Goal: Information Seeking & Learning: Learn about a topic

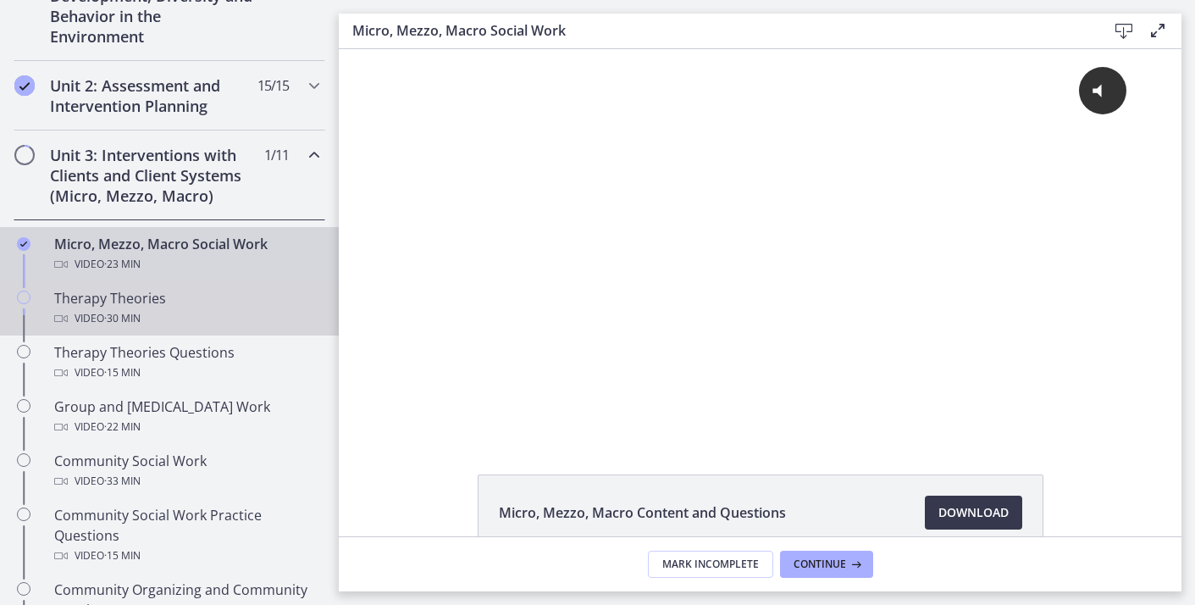
scroll to position [537, 0]
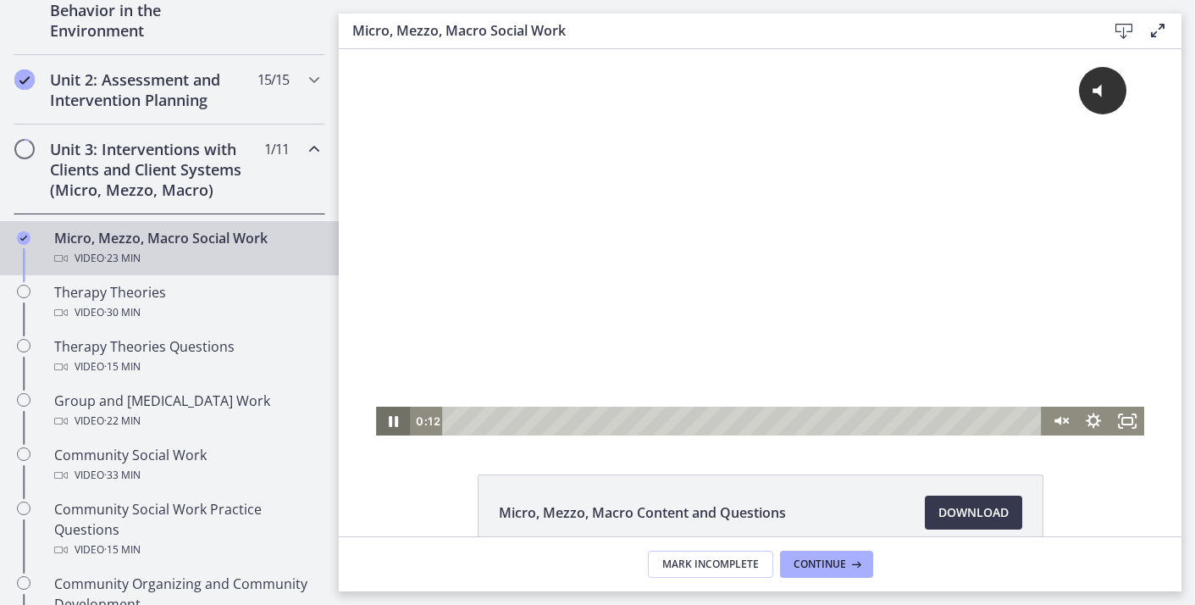
click at [390, 420] on icon "Pause" at bounding box center [393, 421] width 9 height 11
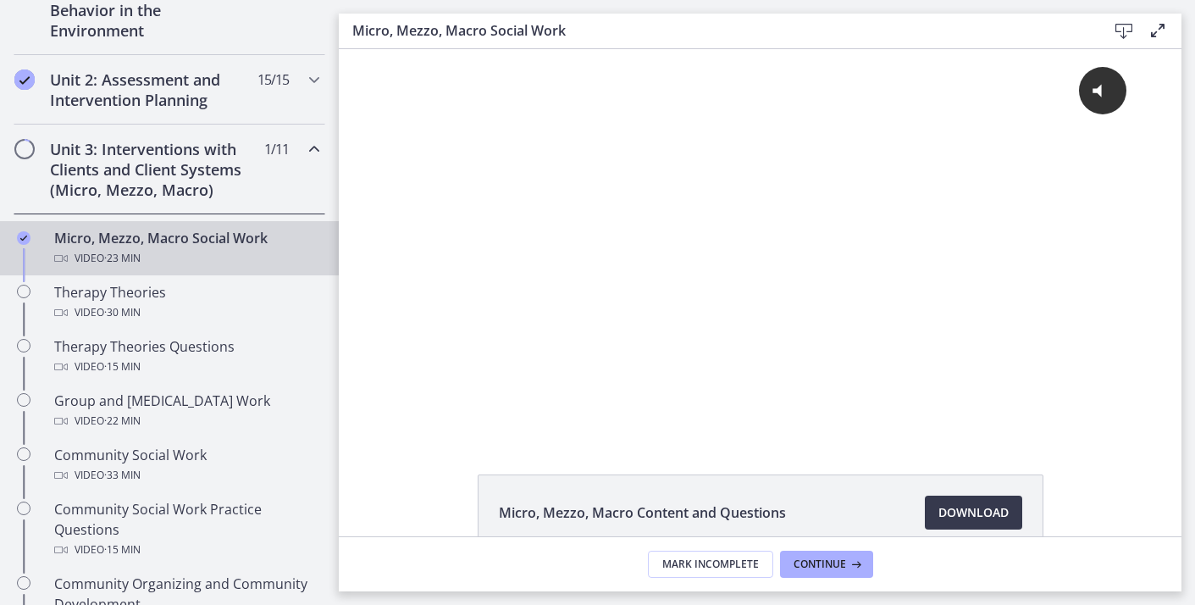
scroll to position [64, 0]
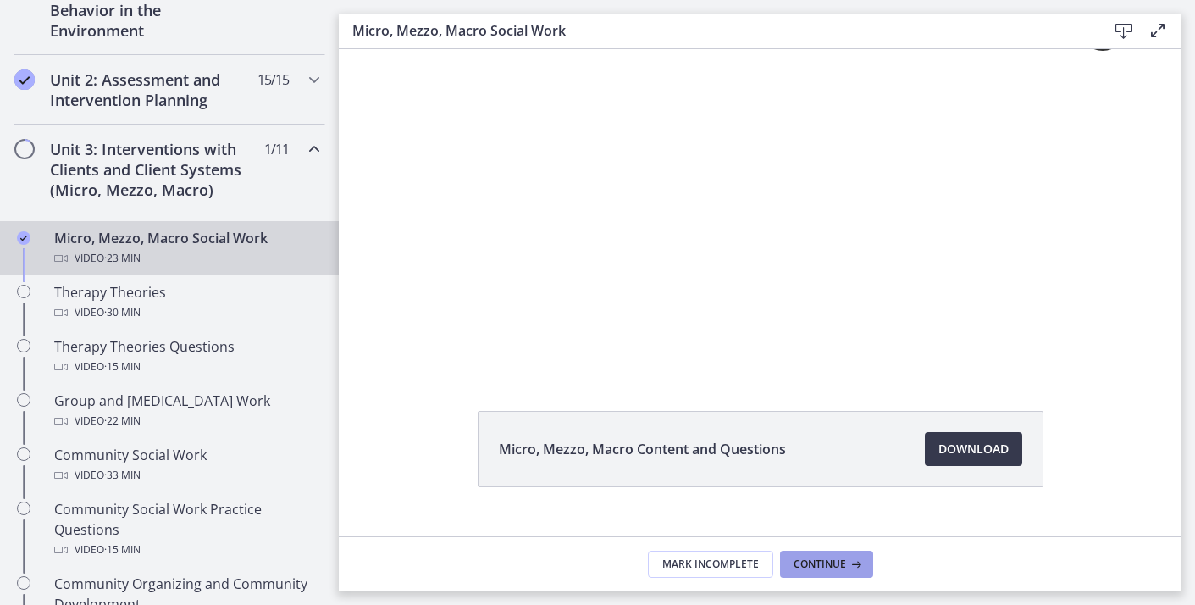
click at [820, 570] on span "Continue" at bounding box center [820, 564] width 53 height 14
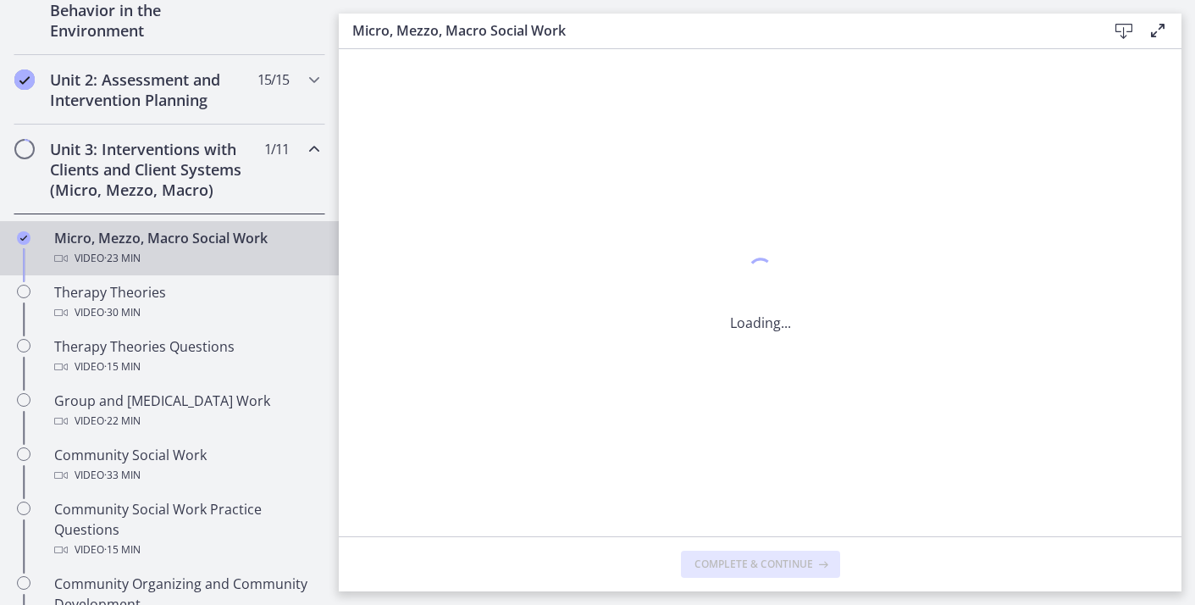
scroll to position [0, 0]
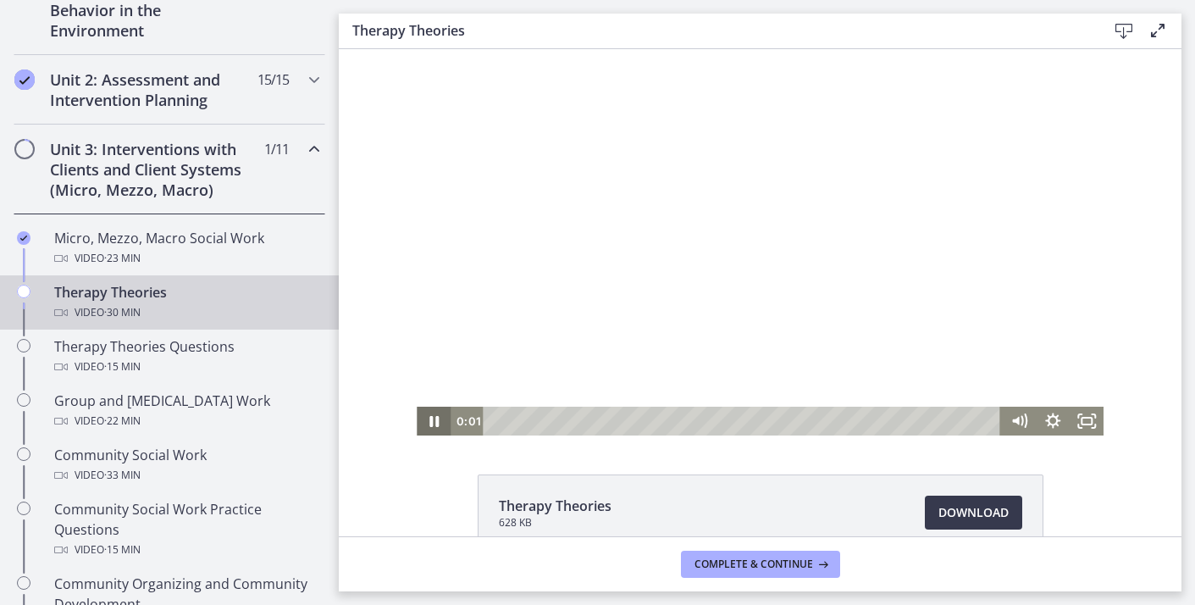
click at [427, 420] on icon "Pause" at bounding box center [434, 421] width 34 height 29
click at [433, 422] on icon "Play Video" at bounding box center [435, 421] width 8 height 12
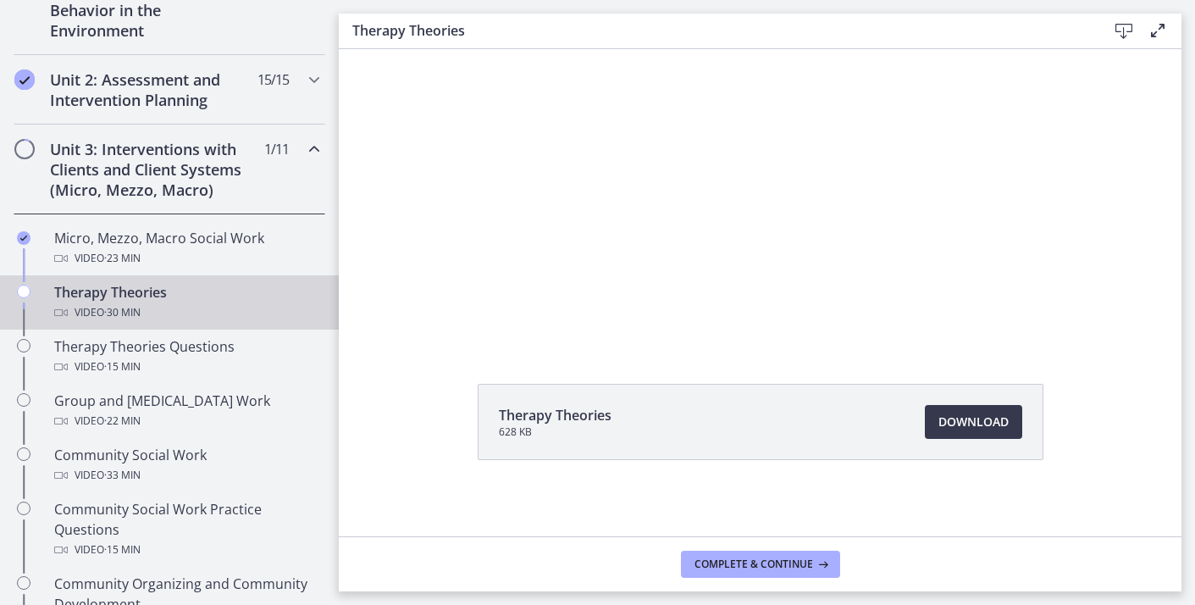
scroll to position [96, 0]
click at [965, 415] on span "Download Opens in a new window" at bounding box center [973, 417] width 70 height 20
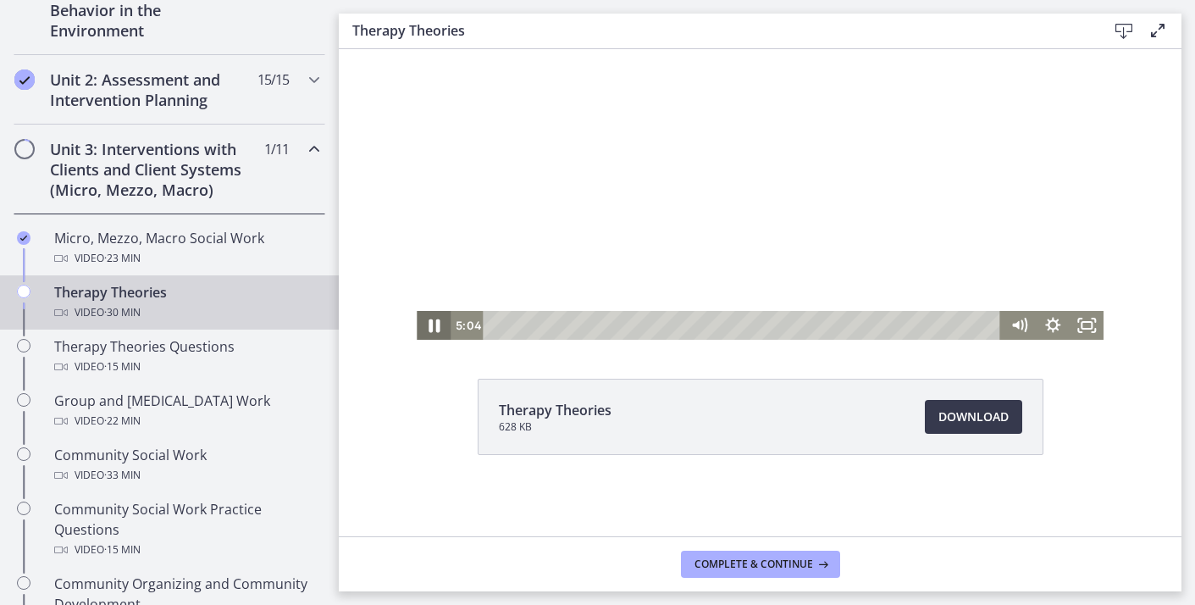
click at [433, 328] on icon "Pause" at bounding box center [433, 325] width 41 height 35
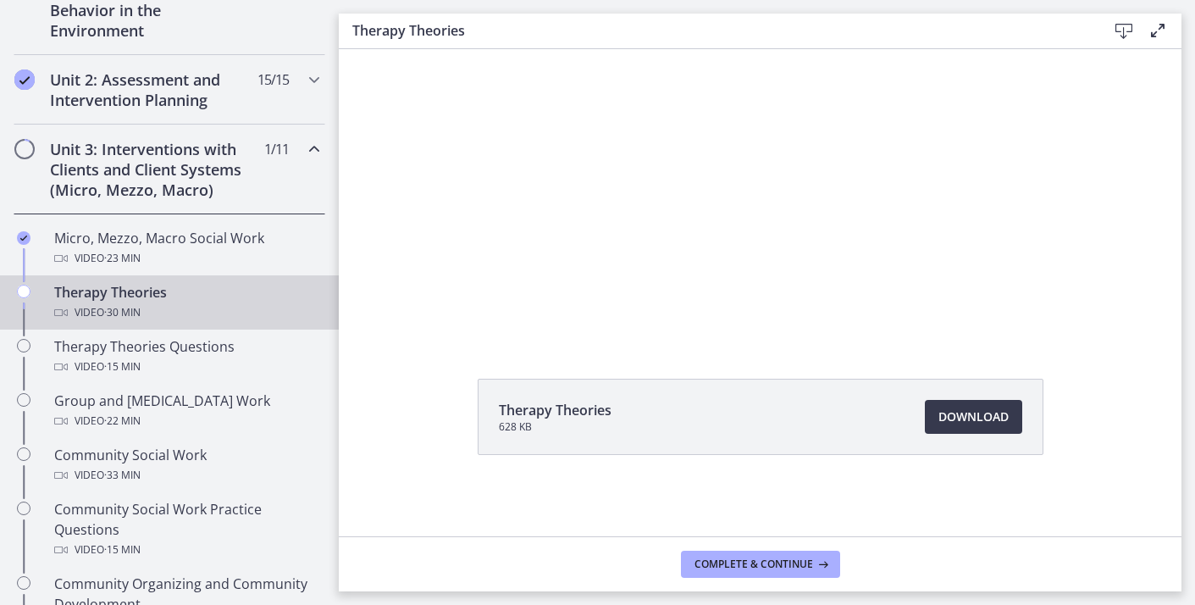
scroll to position [0, 0]
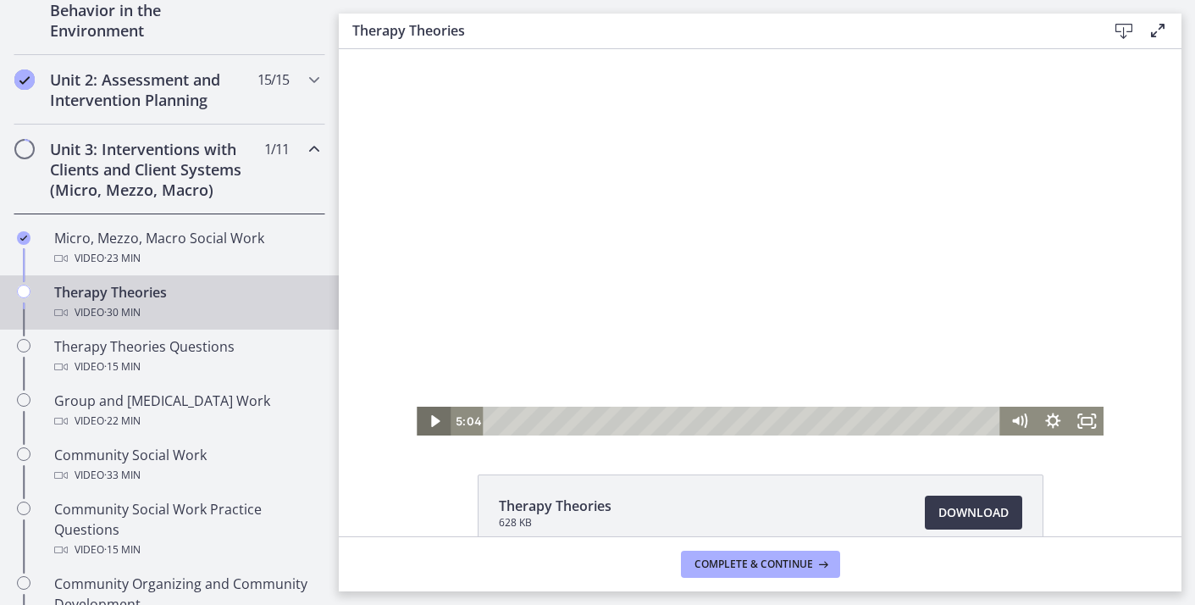
click at [431, 424] on icon "Play Video" at bounding box center [435, 421] width 8 height 12
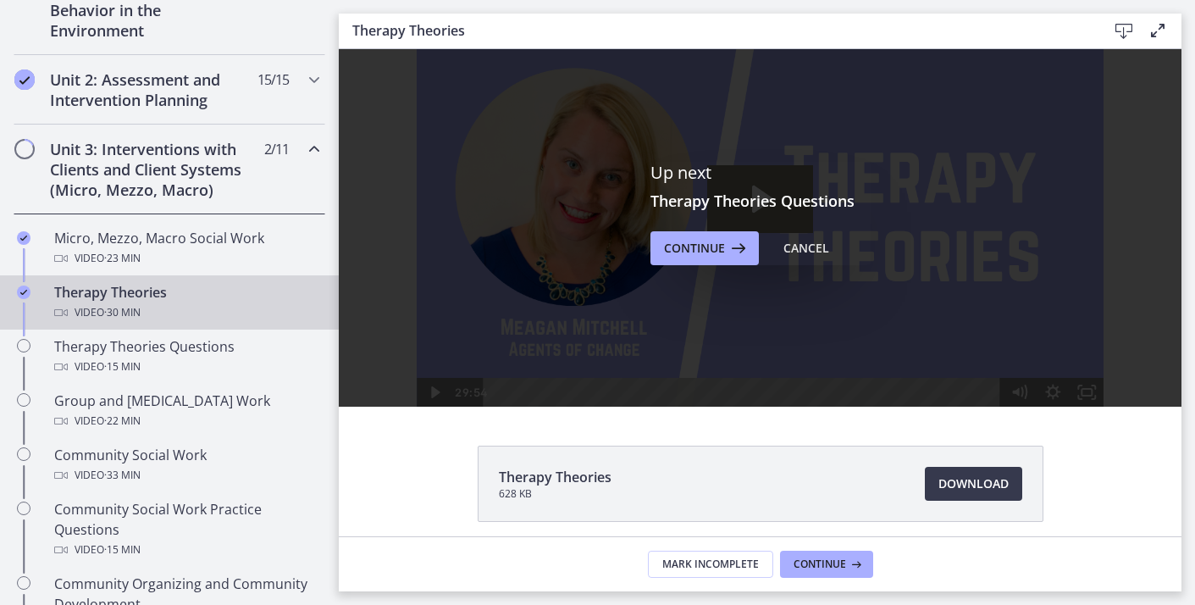
scroll to position [26, 0]
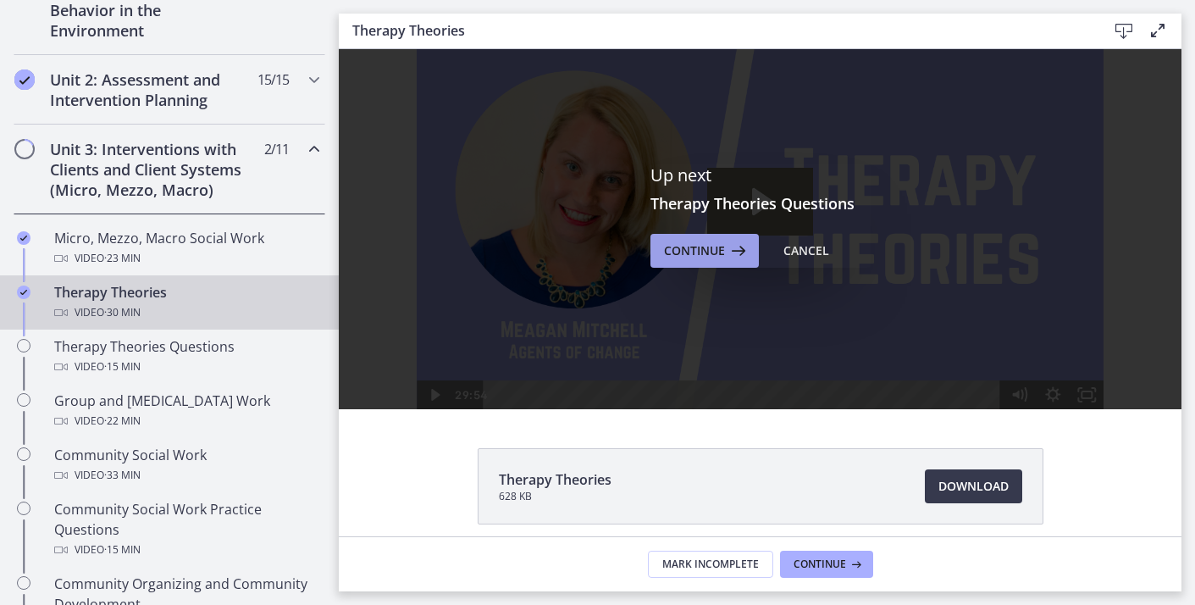
click at [717, 248] on span "Continue" at bounding box center [694, 251] width 61 height 20
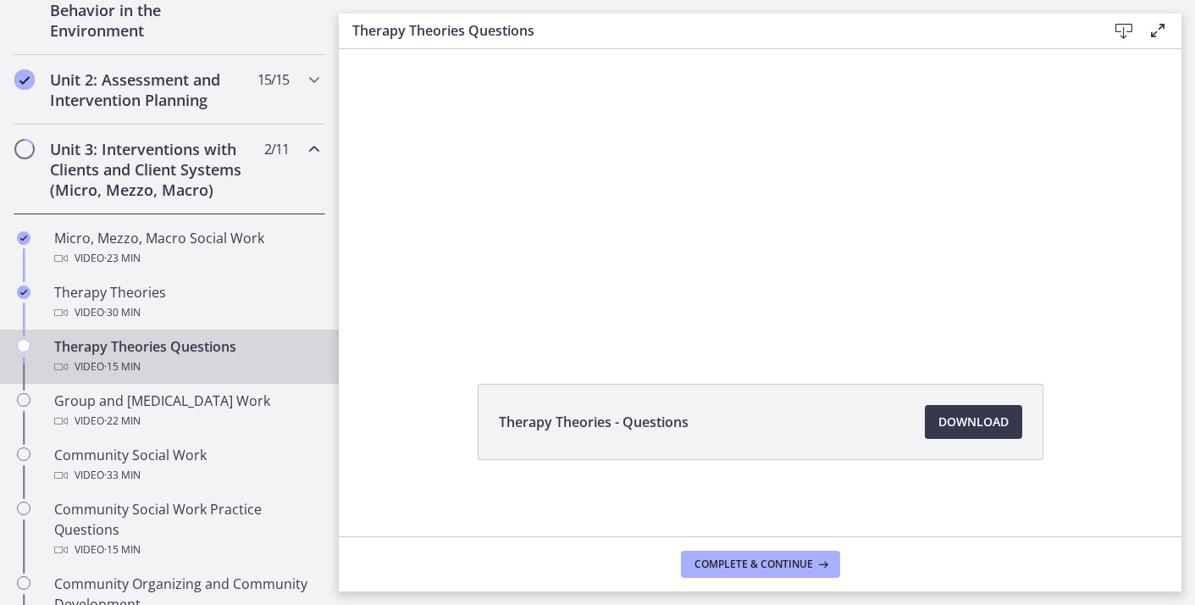
scroll to position [96, 0]
click at [954, 418] on span "Download Opens in a new window" at bounding box center [973, 417] width 70 height 20
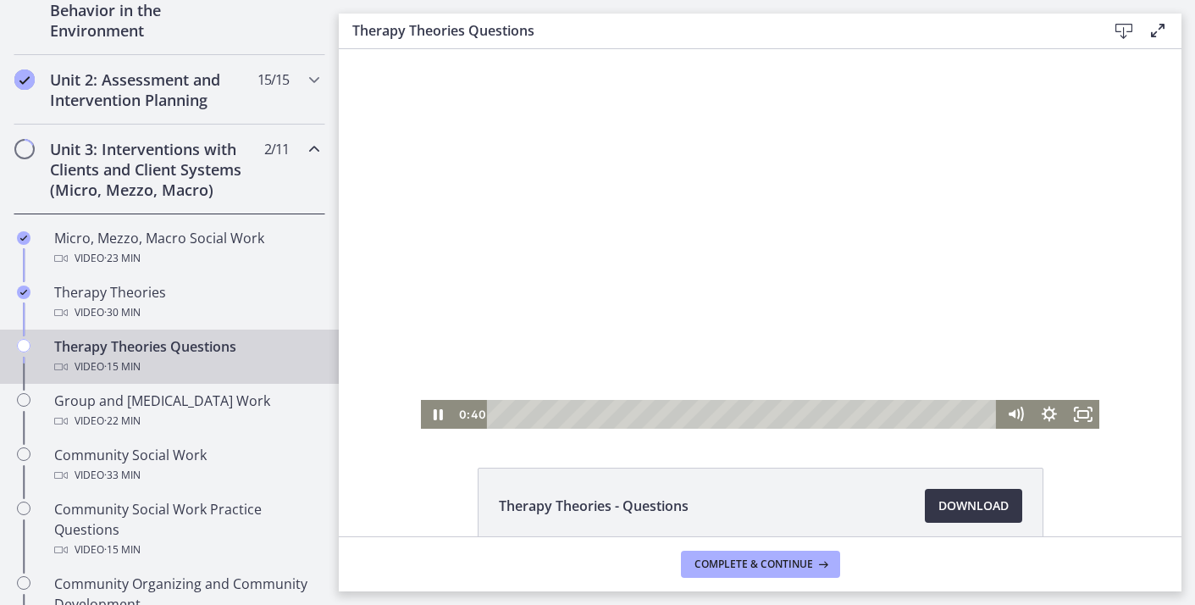
scroll to position [0, 0]
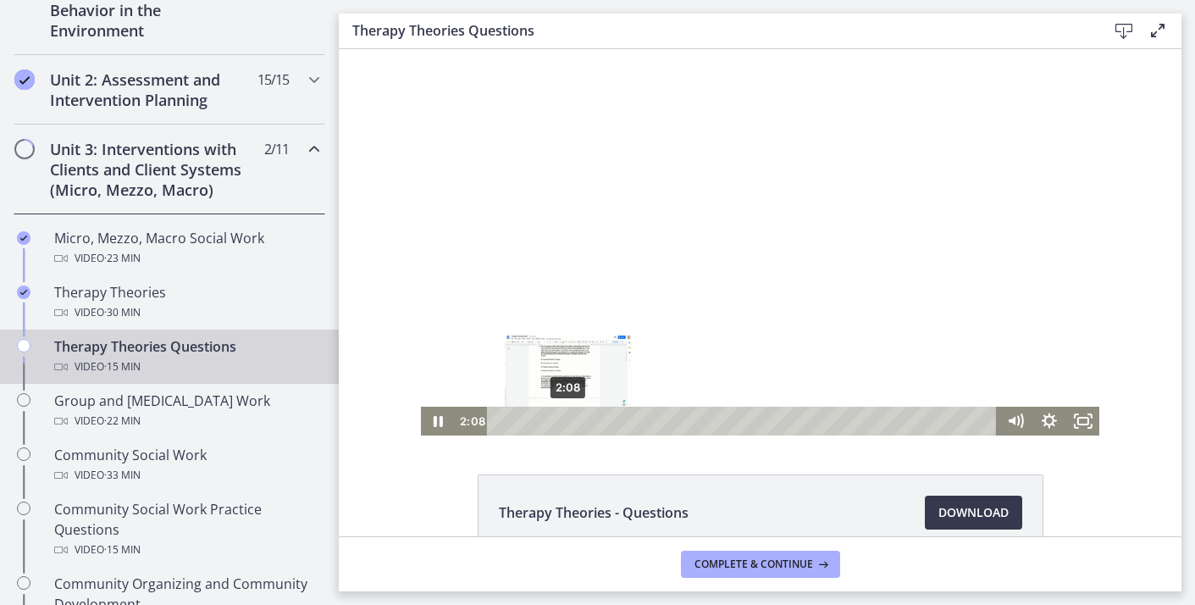
click at [568, 422] on div "Playbar" at bounding box center [567, 420] width 9 height 9
drag, startPoint x: 572, startPoint y: 420, endPoint x: 560, endPoint y: 422, distance: 12.0
click at [560, 422] on div "Playbar" at bounding box center [560, 420] width 9 height 9
click at [430, 429] on icon "Pause" at bounding box center [438, 421] width 34 height 29
click at [433, 421] on icon "Play Video" at bounding box center [439, 421] width 34 height 29
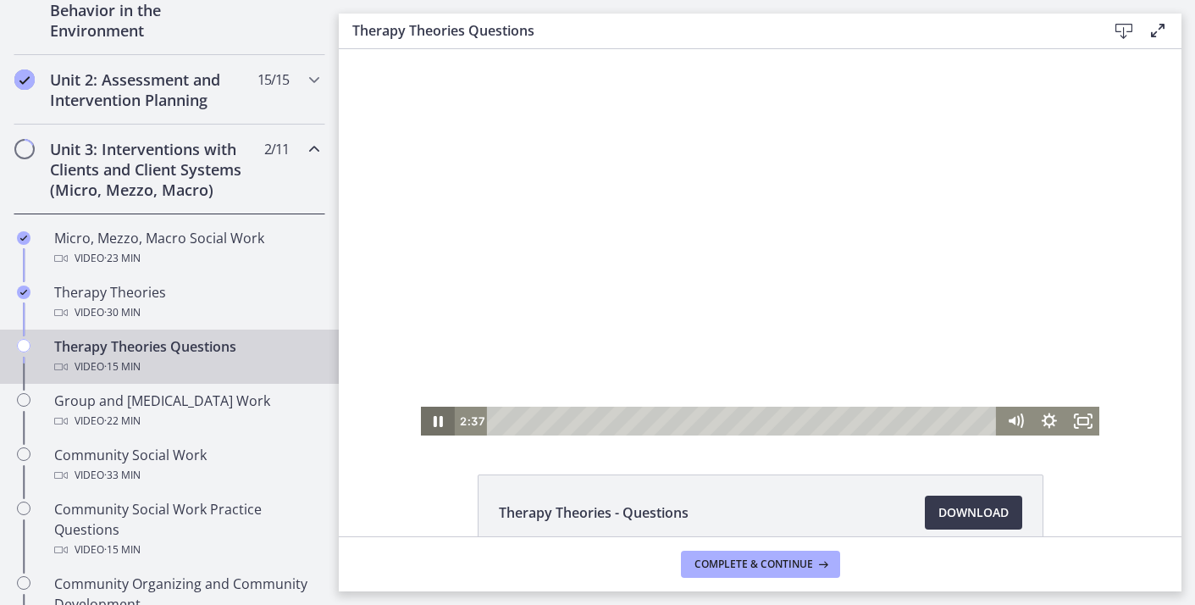
click at [436, 421] on icon "Pause" at bounding box center [438, 421] width 34 height 29
click at [436, 421] on icon "Play Video" at bounding box center [439, 421] width 10 height 14
drag, startPoint x: 654, startPoint y: 423, endPoint x: 634, endPoint y: 424, distance: 19.5
click at [634, 424] on div "Playbar" at bounding box center [633, 420] width 9 height 9
click at [437, 422] on icon "Pause" at bounding box center [438, 421] width 41 height 35
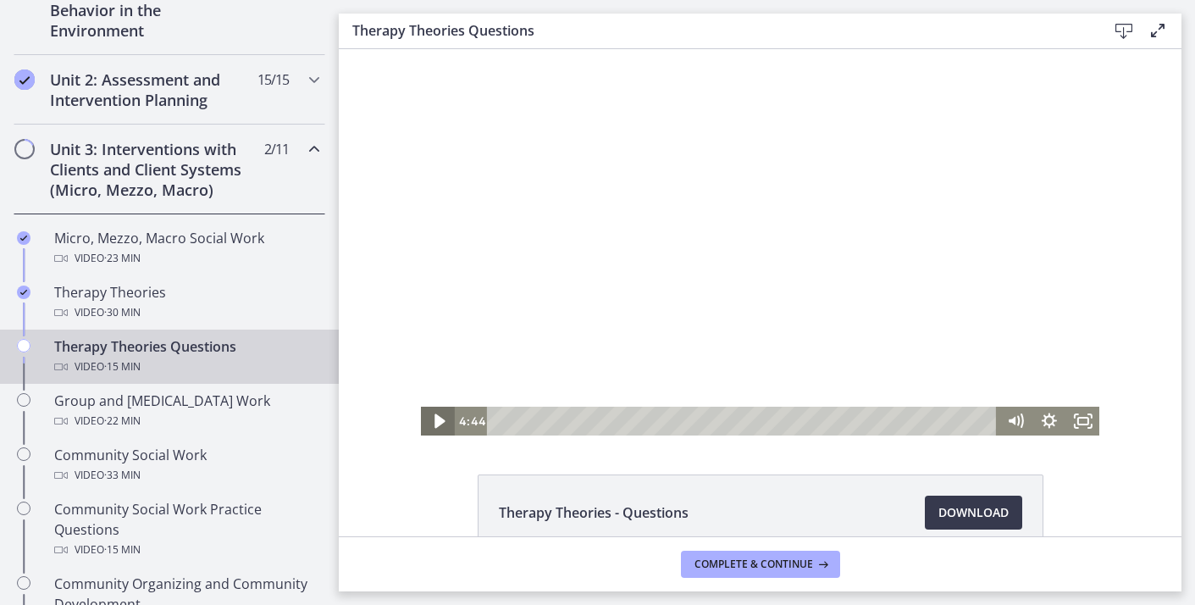
click at [437, 422] on icon "Play Video" at bounding box center [439, 421] width 10 height 14
click at [433, 425] on icon "Pause" at bounding box center [438, 421] width 34 height 29
click at [435, 416] on icon "Play Video" at bounding box center [439, 421] width 10 height 14
click at [439, 426] on icon "Pause" at bounding box center [438, 421] width 34 height 29
click at [435, 423] on icon "Play Video" at bounding box center [439, 421] width 8 height 12
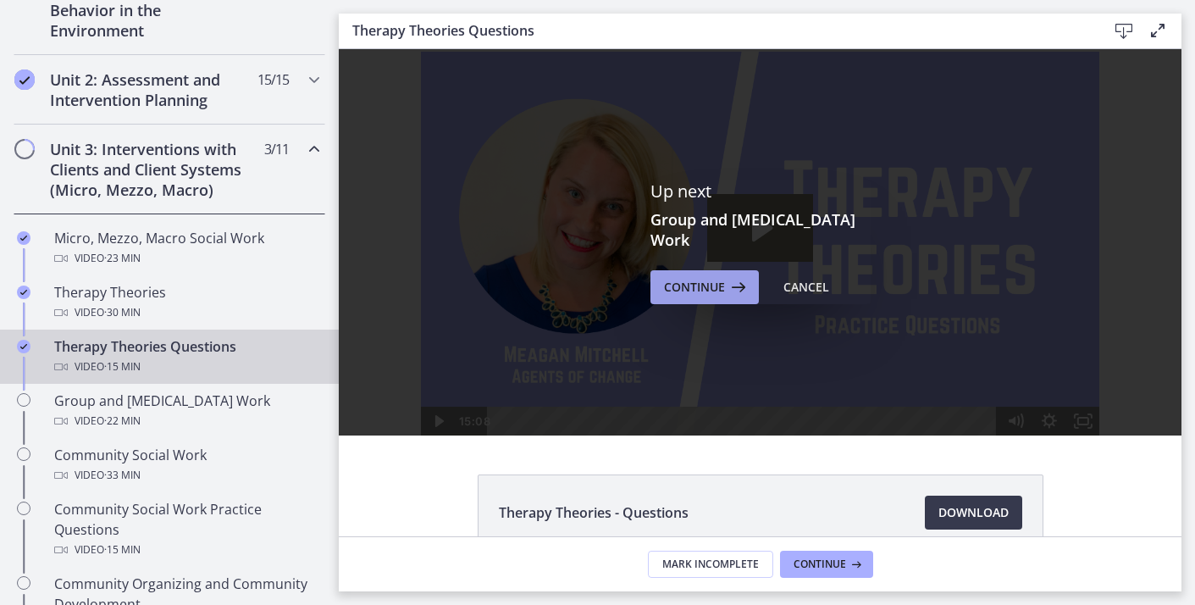
click at [680, 288] on span "Continue" at bounding box center [694, 287] width 61 height 20
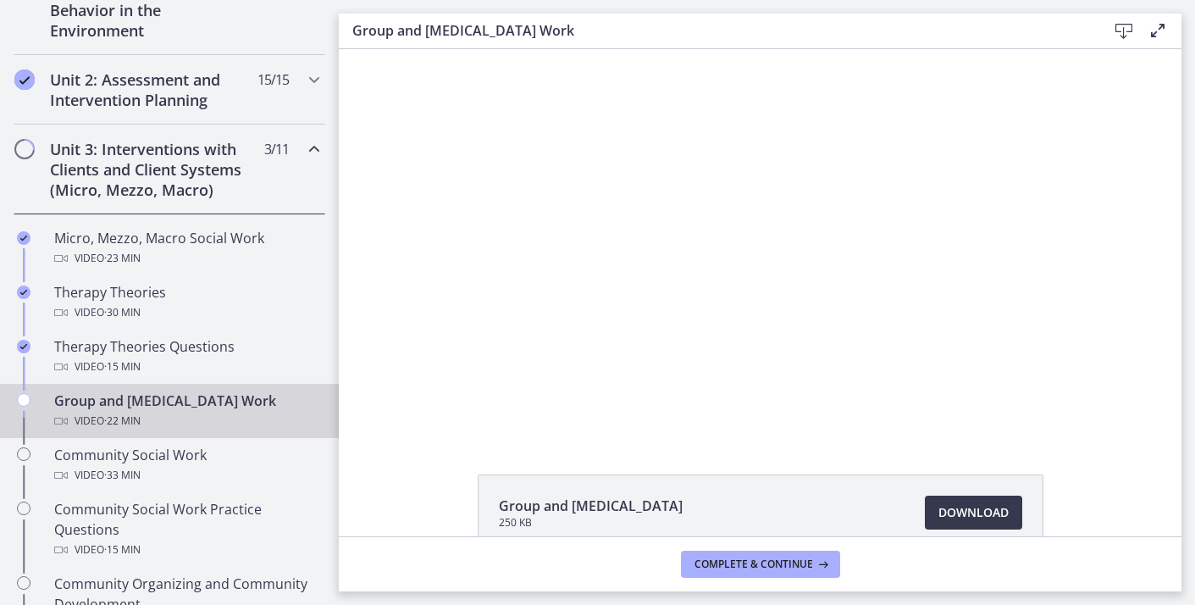
scroll to position [96, 0]
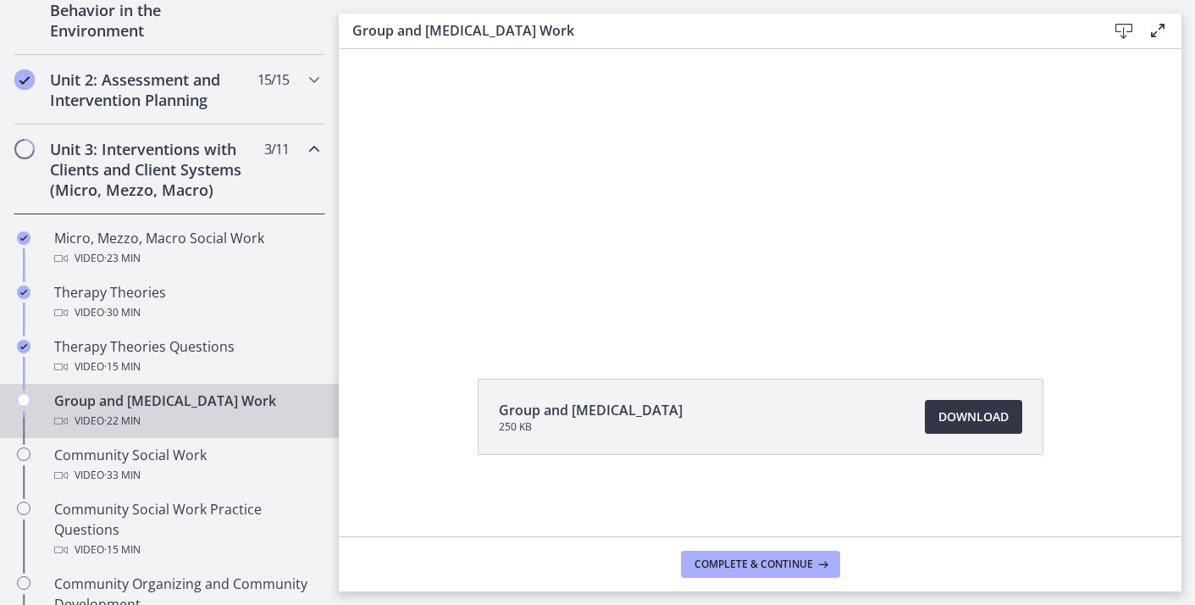
click at [963, 420] on span "Download Opens in a new window" at bounding box center [973, 417] width 70 height 20
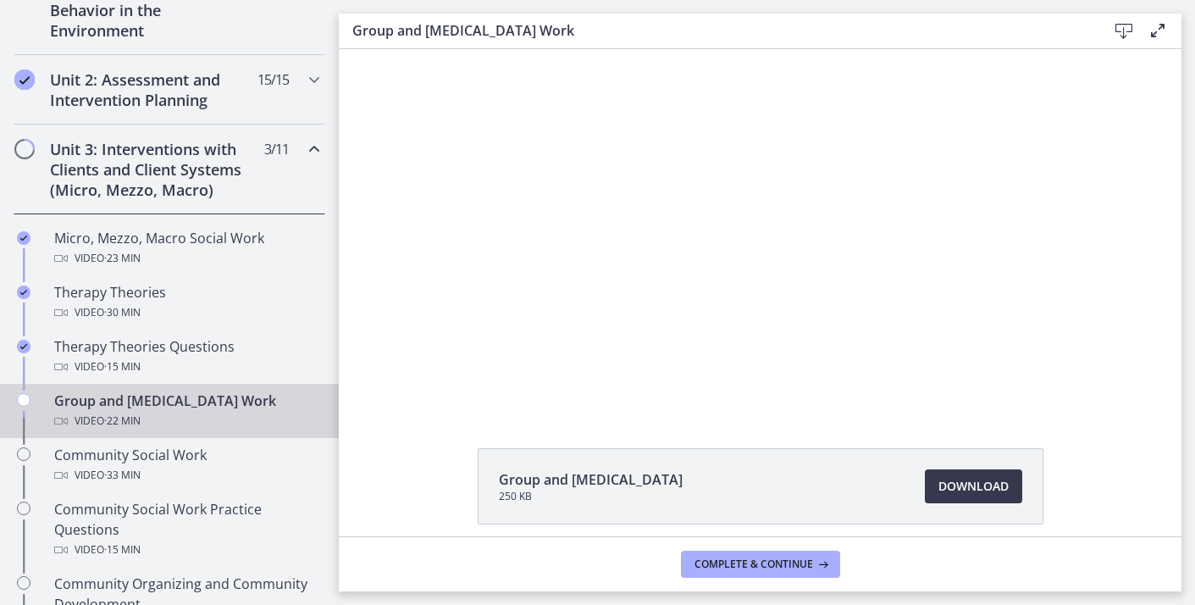
scroll to position [5, 0]
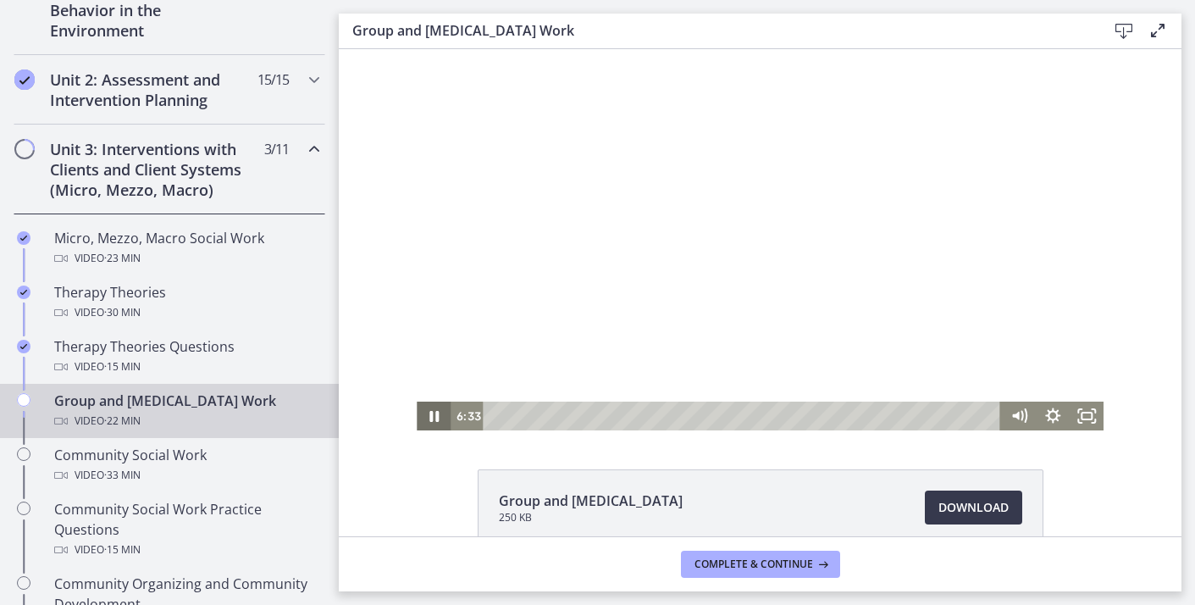
click at [435, 414] on icon "Pause" at bounding box center [434, 415] width 34 height 29
click at [428, 418] on icon "Play Video" at bounding box center [435, 416] width 41 height 35
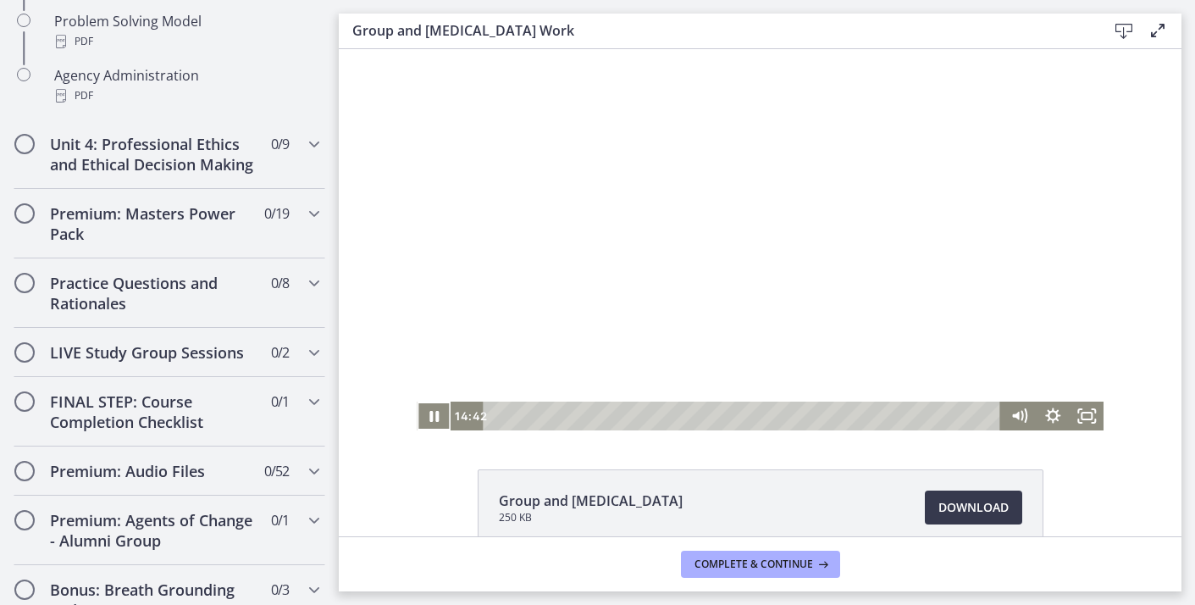
scroll to position [1284, 0]
click at [314, 210] on icon "Chapters" at bounding box center [314, 212] width 20 height 20
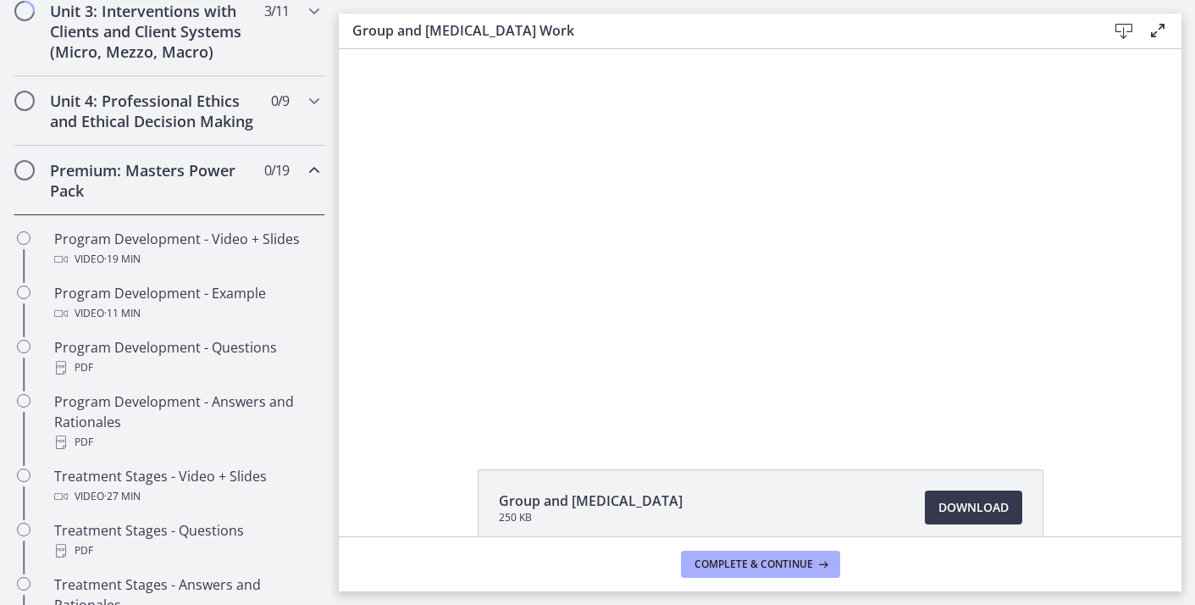
scroll to position [674, 0]
click at [313, 171] on icon "Chapters" at bounding box center [314, 171] width 20 height 20
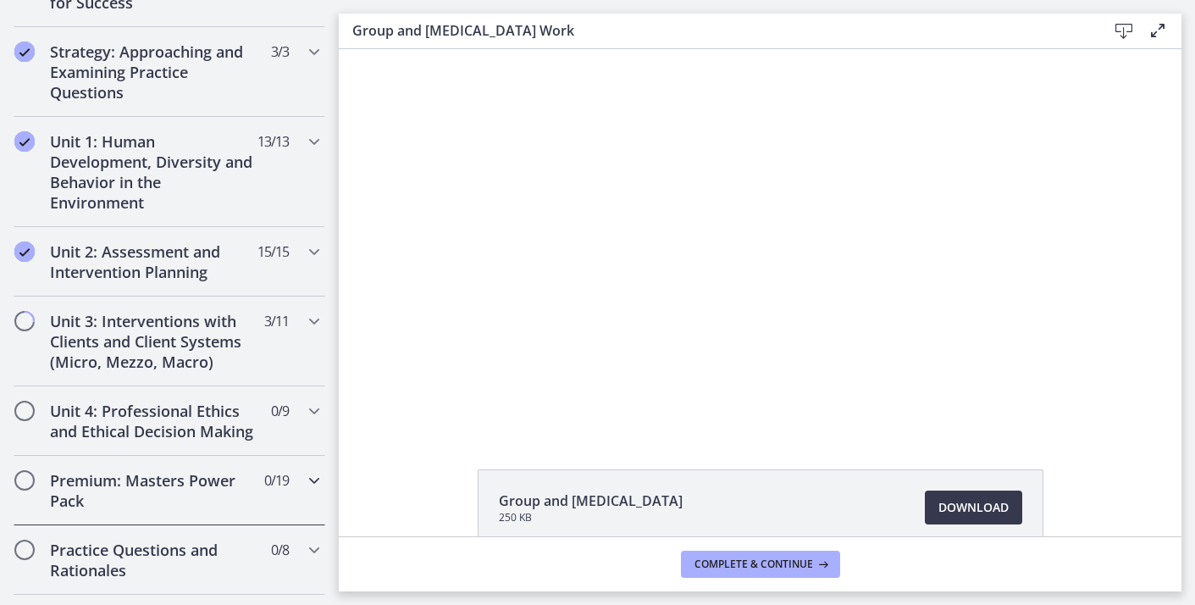
scroll to position [365, 0]
click at [309, 317] on icon "Chapters" at bounding box center [314, 321] width 20 height 20
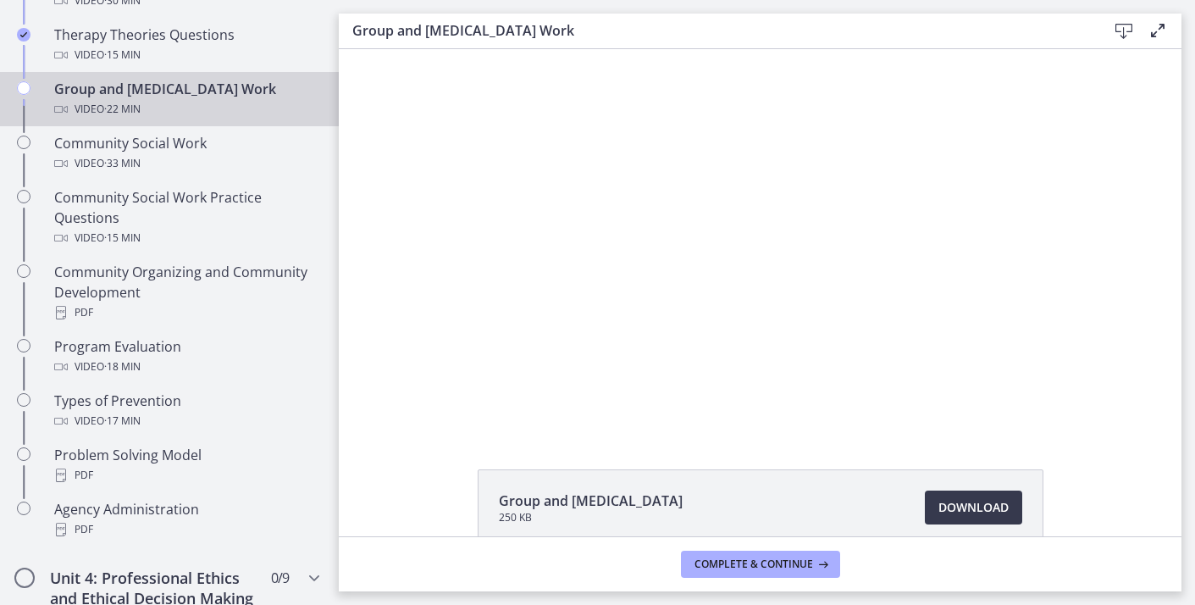
scroll to position [796, 0]
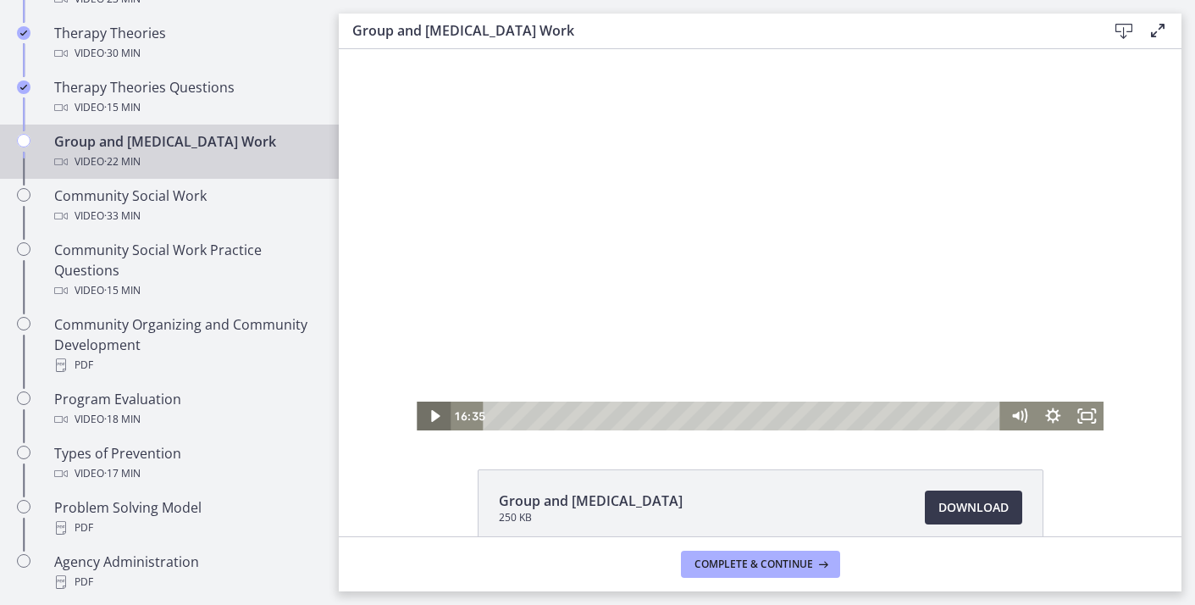
click at [433, 419] on icon "Play Video" at bounding box center [435, 416] width 8 height 12
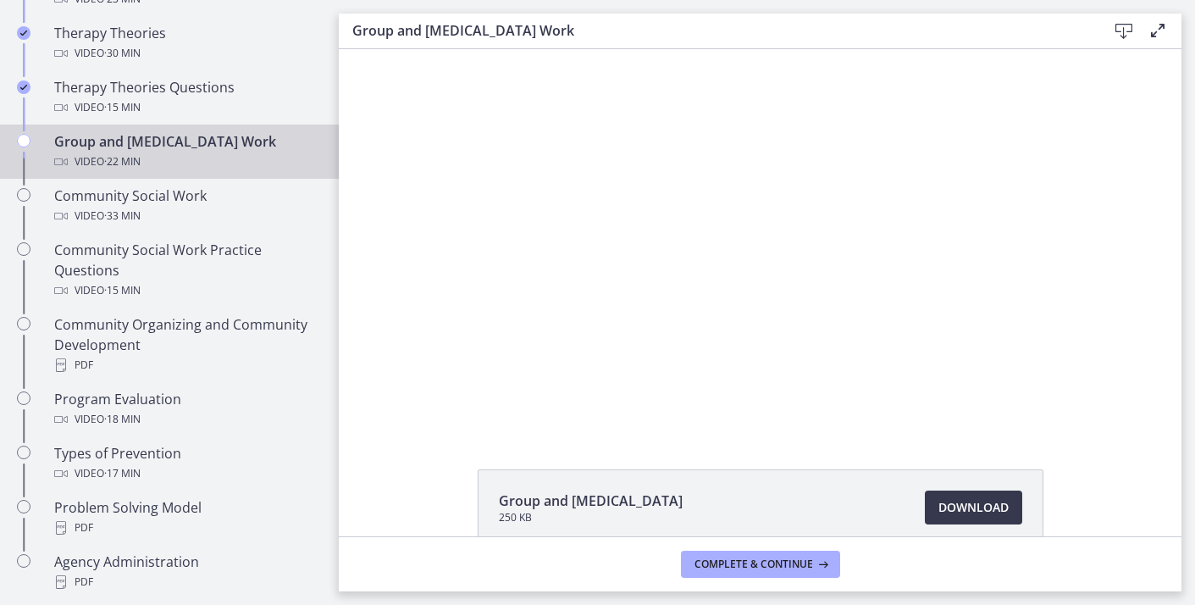
click at [382, 486] on div "Group and [MEDICAL_DATA] 250 KB Download Opens in a new window" at bounding box center [760, 548] width 843 height 158
